Goal: Task Accomplishment & Management: Use online tool/utility

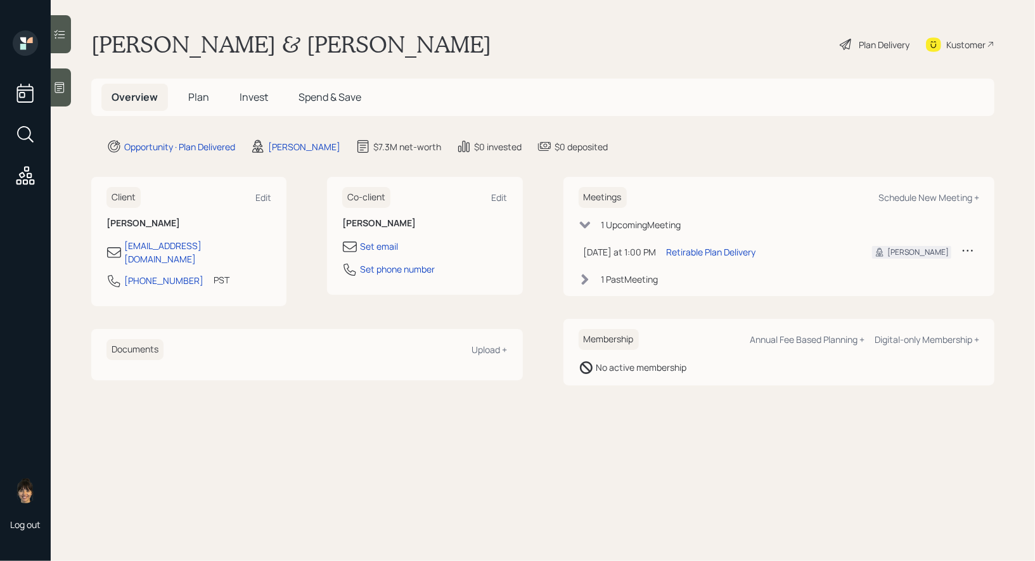
click at [203, 93] on span "Plan" at bounding box center [198, 97] width 21 height 14
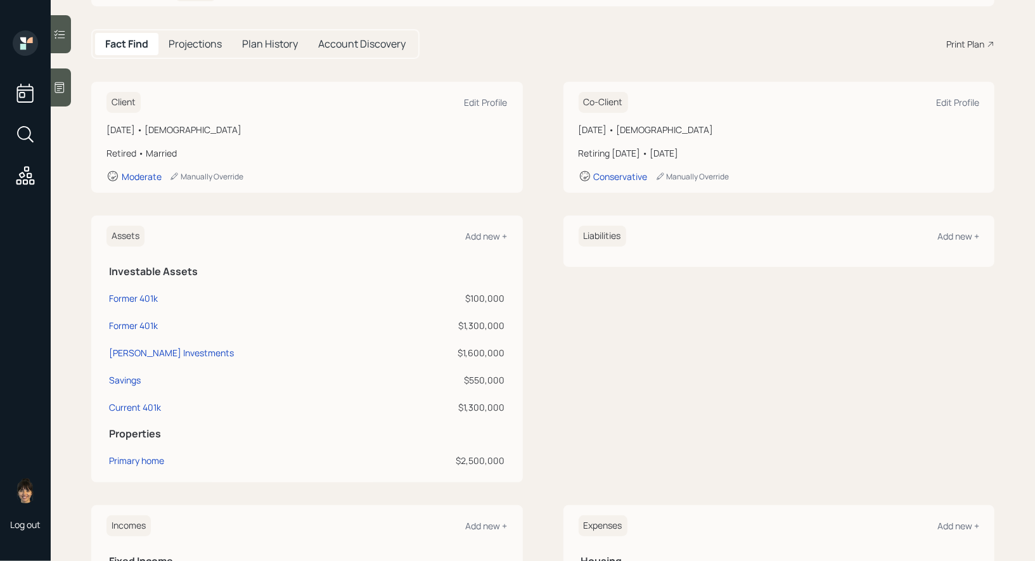
scroll to position [112, 0]
